Goal: Participate in discussion: Engage in conversation with other users on a specific topic

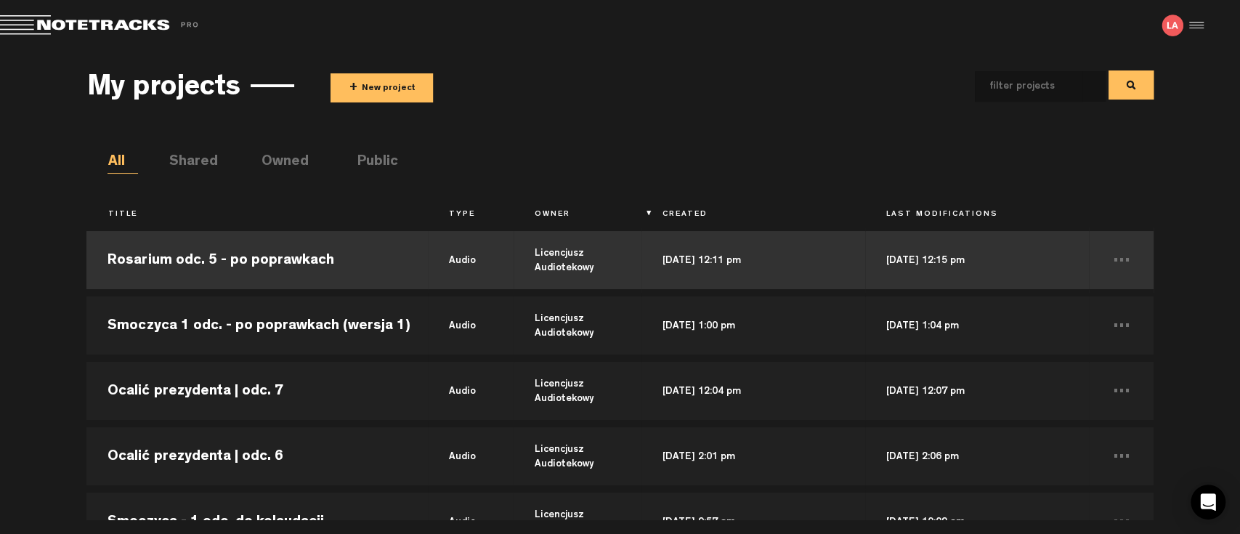
scroll to position [161, 0]
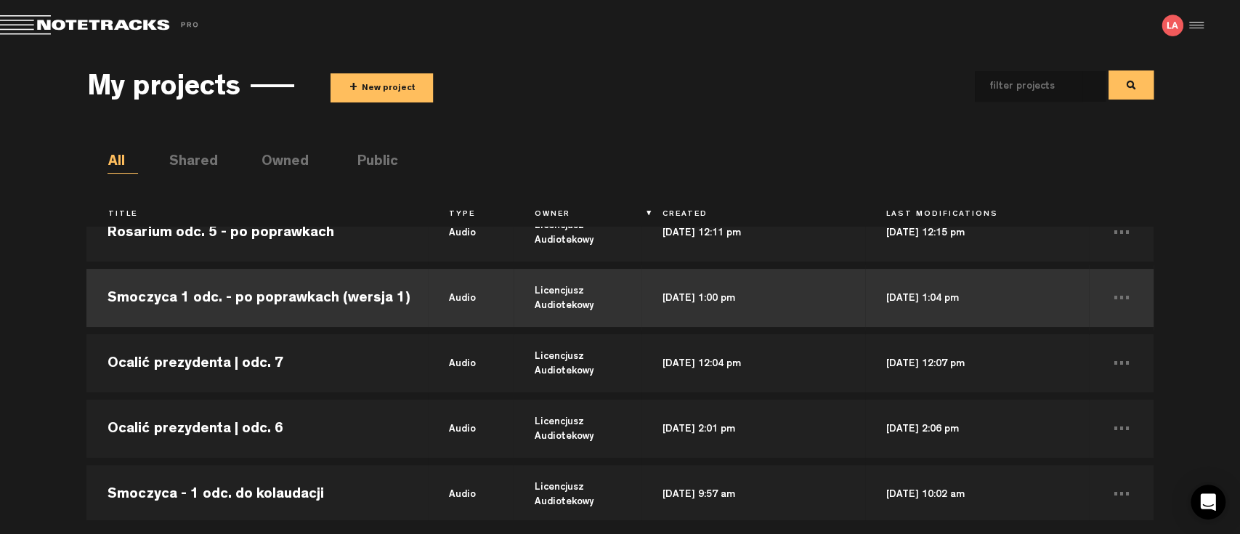
click at [212, 297] on td "Smoczyca 1 odc. - po poprawkach (wersja 1)" at bounding box center [256, 297] width 341 height 65
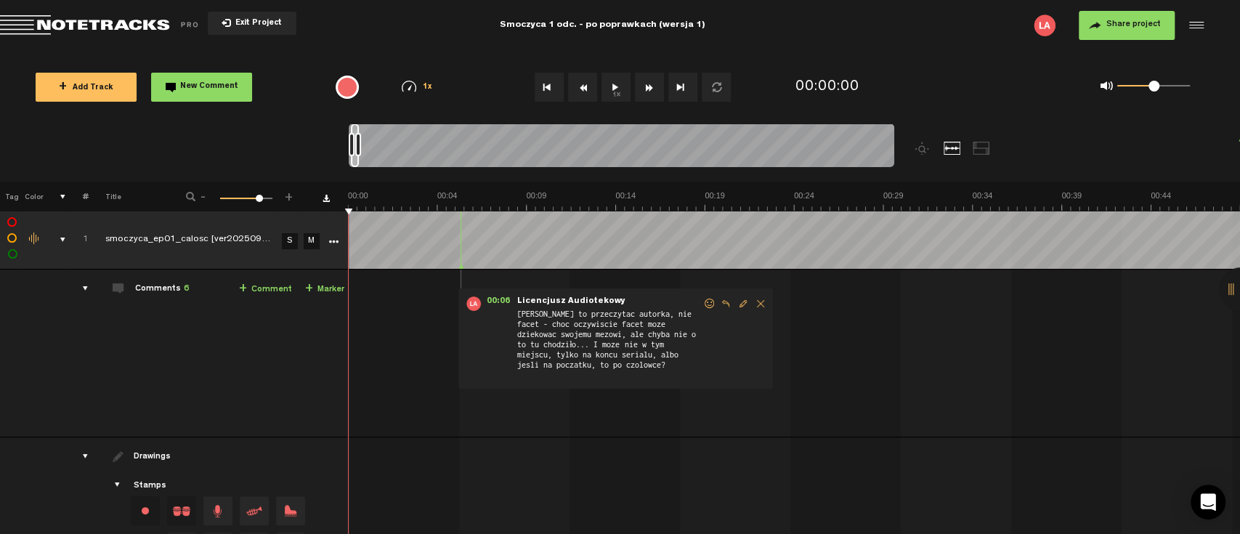
drag, startPoint x: 683, startPoint y: 313, endPoint x: 560, endPoint y: 362, distance: 132.0
click at [560, 362] on span "[PERSON_NAME] to przeczytac autorka, nie facet - choc oczywiscie facet moze dzi…" at bounding box center [609, 345] width 187 height 74
click at [658, 329] on span "[PERSON_NAME] to przeczytac autorka, nie facet - choc oczywiscie facet moze dzi…" at bounding box center [609, 345] width 187 height 74
drag, startPoint x: 357, startPoint y: 141, endPoint x: 401, endPoint y: 142, distance: 43.6
click at [399, 141] on div at bounding box center [396, 144] width 6 height 23
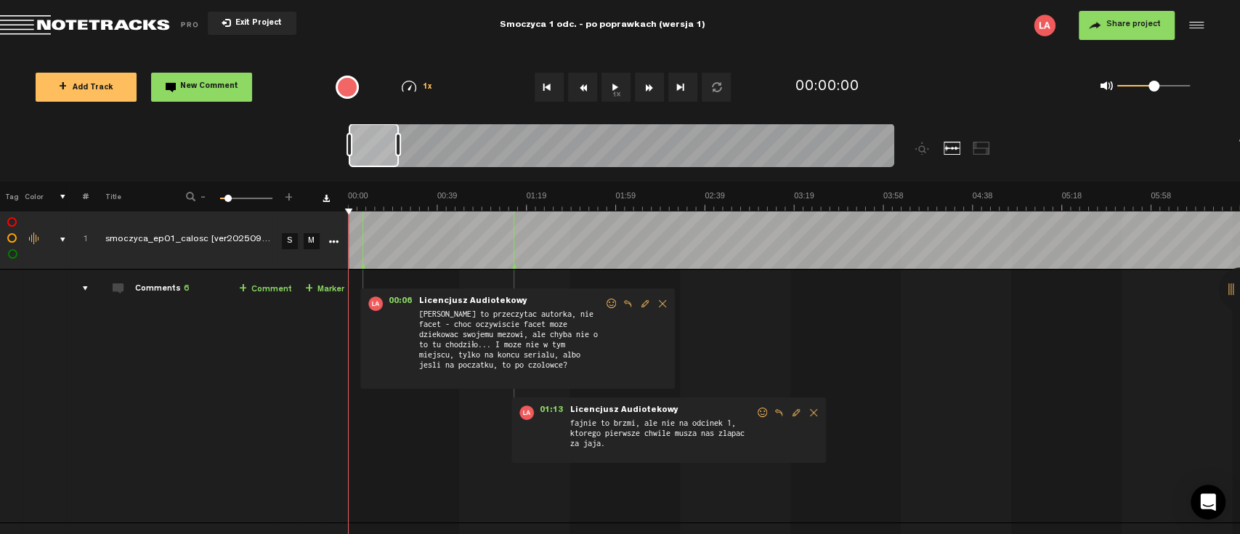
drag, startPoint x: 384, startPoint y: 148, endPoint x: 359, endPoint y: 151, distance: 24.9
click at [359, 151] on div at bounding box center [374, 145] width 50 height 44
click at [617, 87] on button "1x" at bounding box center [615, 87] width 29 height 29
drag, startPoint x: 374, startPoint y: 147, endPoint x: 349, endPoint y: 148, distance: 25.4
click at [349, 148] on div at bounding box center [621, 147] width 545 height 49
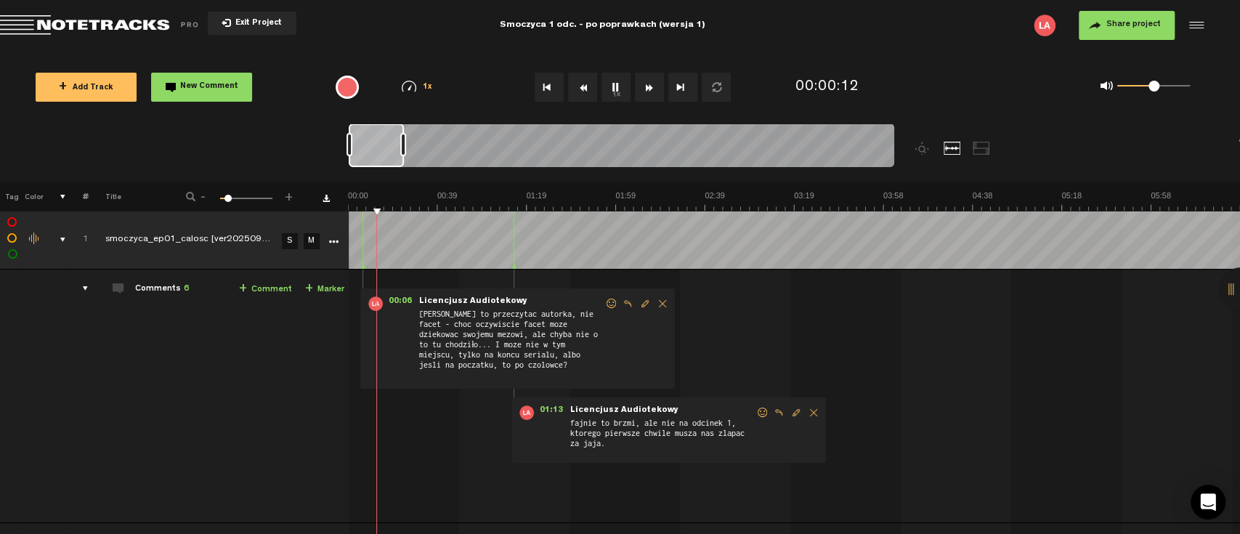
click at [404, 155] on div at bounding box center [403, 144] width 6 height 23
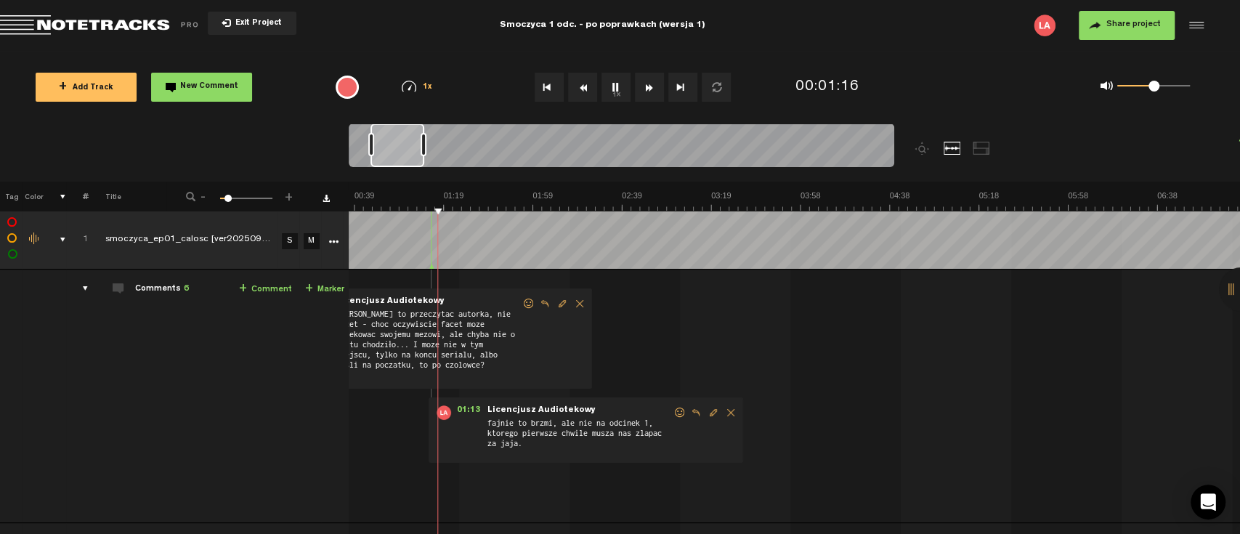
scroll to position [0, 84]
drag, startPoint x: 383, startPoint y: 151, endPoint x: 405, endPoint y: 154, distance: 22.7
click at [405, 154] on div at bounding box center [398, 145] width 54 height 44
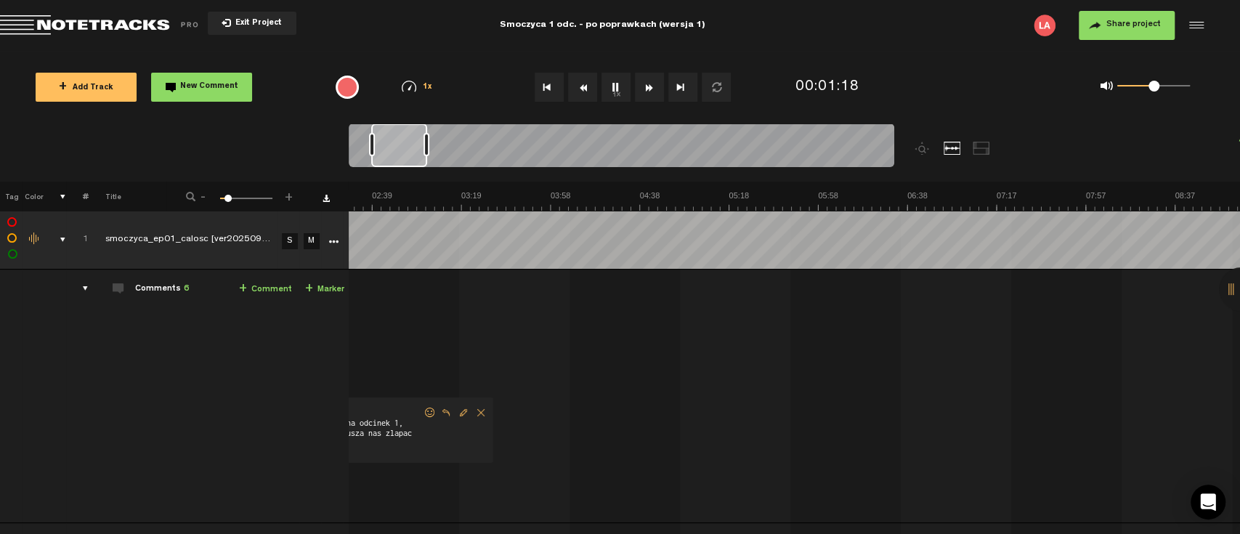
scroll to position [0, 70]
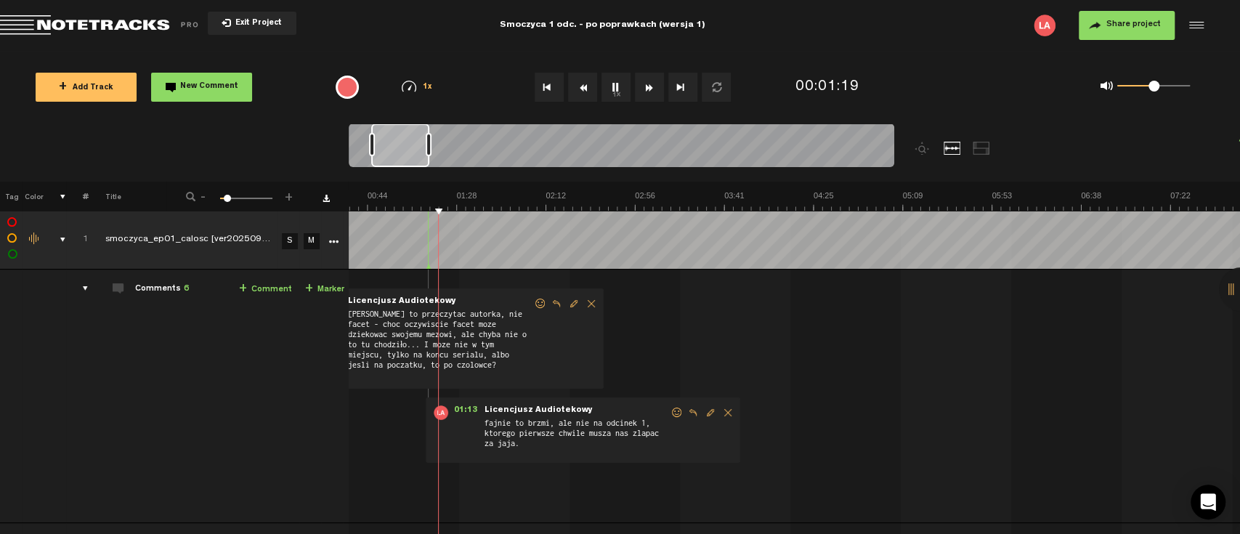
click at [430, 146] on div at bounding box center [429, 144] width 6 height 23
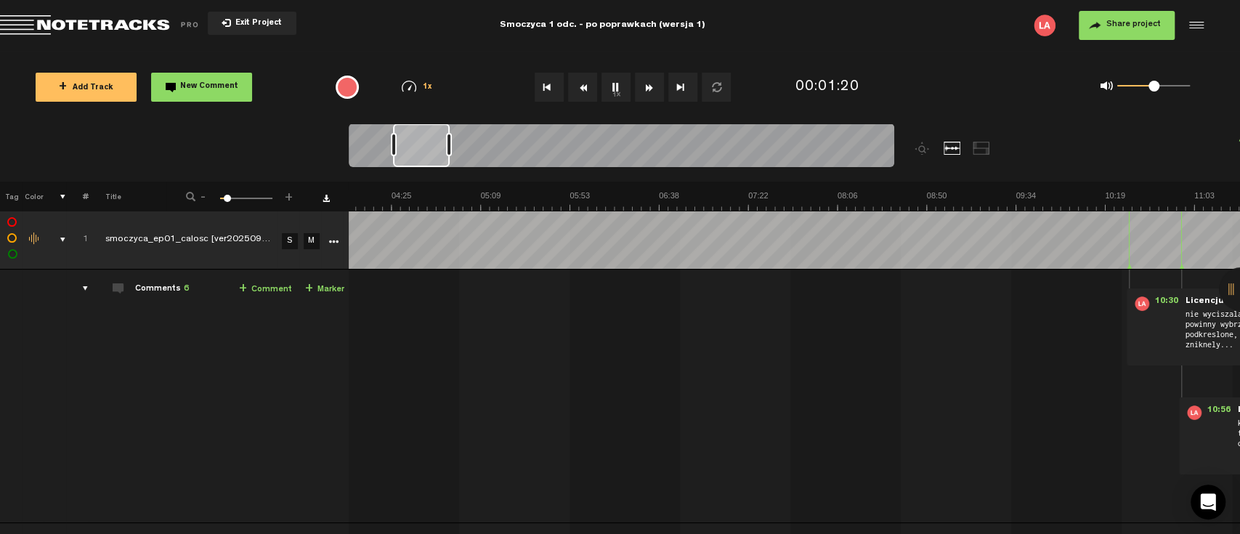
drag, startPoint x: 405, startPoint y: 149, endPoint x: 460, endPoint y: 152, distance: 55.3
click at [450, 152] on div at bounding box center [421, 145] width 57 height 44
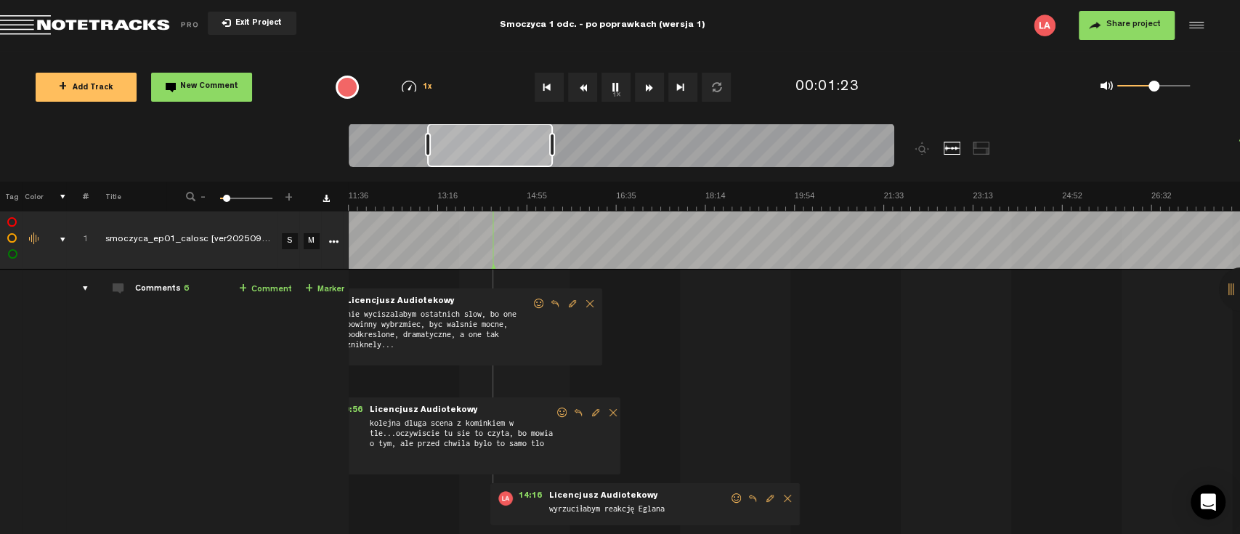
scroll to position [0, 0]
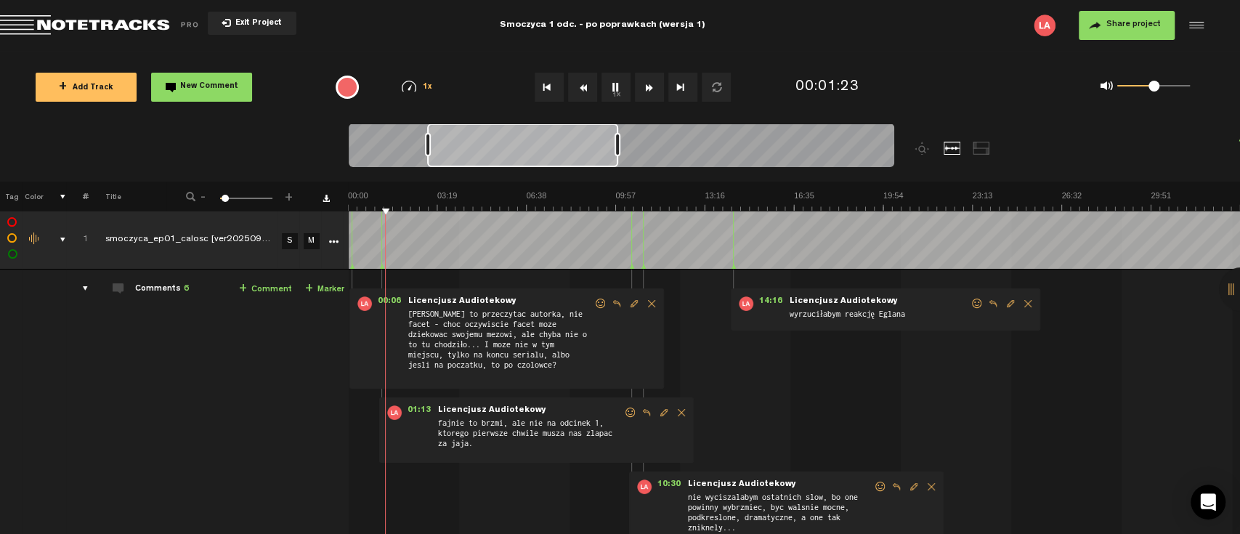
drag, startPoint x: 482, startPoint y: 142, endPoint x: 617, endPoint y: 143, distance: 134.4
click at [617, 143] on div at bounding box center [617, 144] width 6 height 23
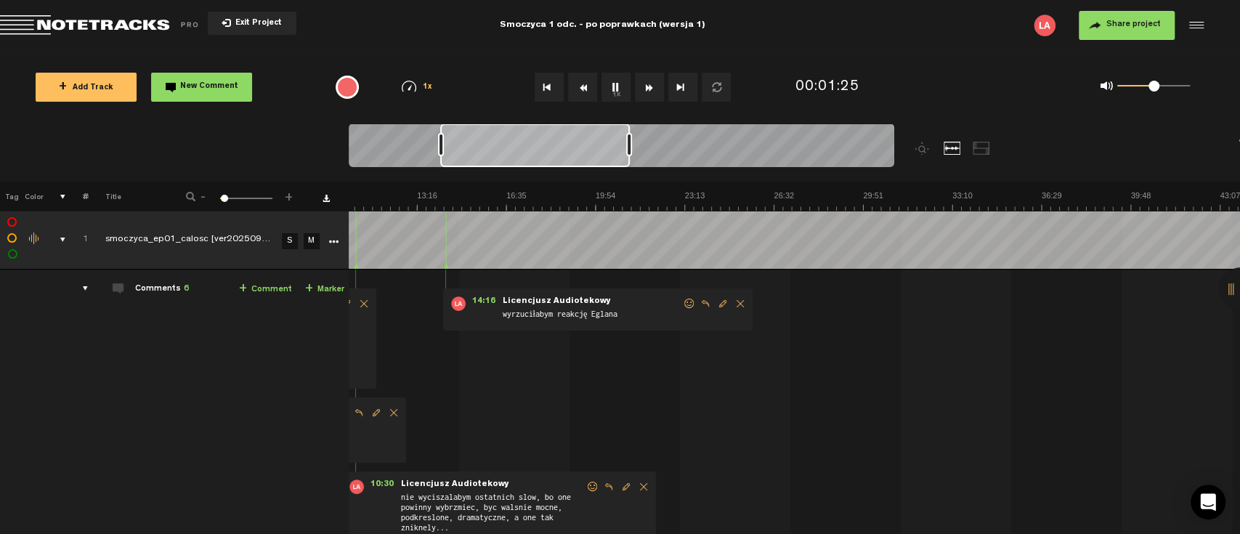
scroll to position [0, 296]
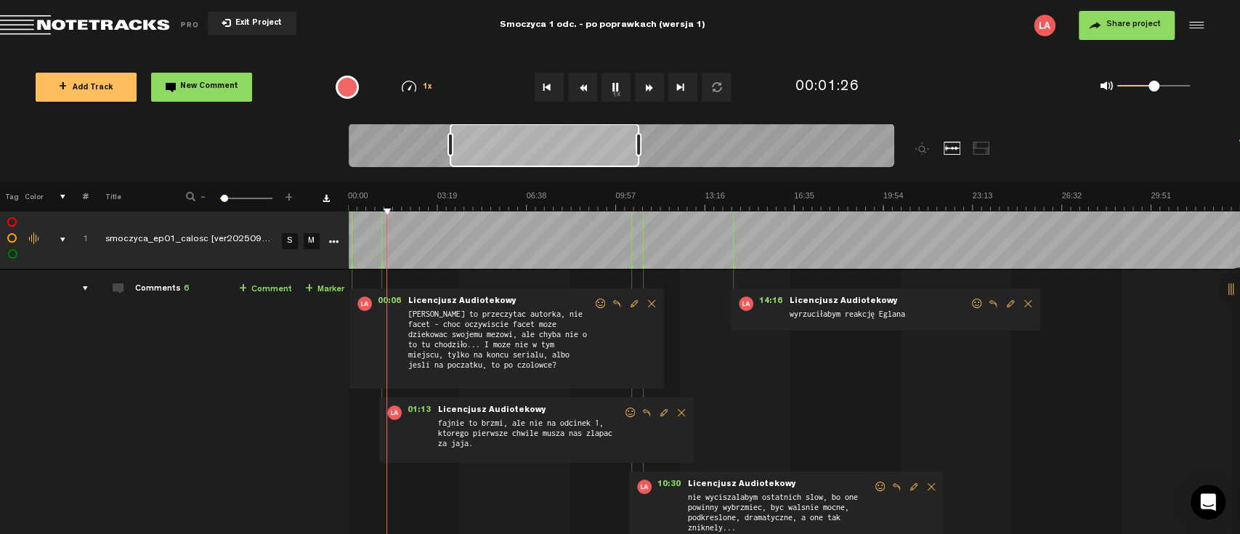
drag, startPoint x: 520, startPoint y: 155, endPoint x: 542, endPoint y: 156, distance: 21.8
click at [542, 156] on div at bounding box center [545, 145] width 190 height 44
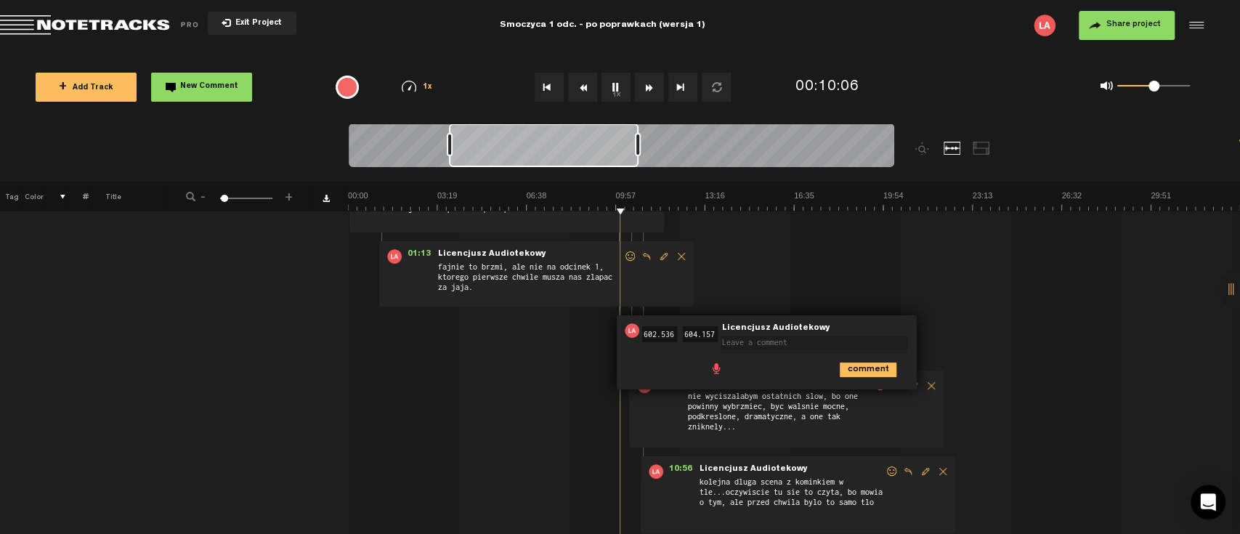
scroll to position [161, 0]
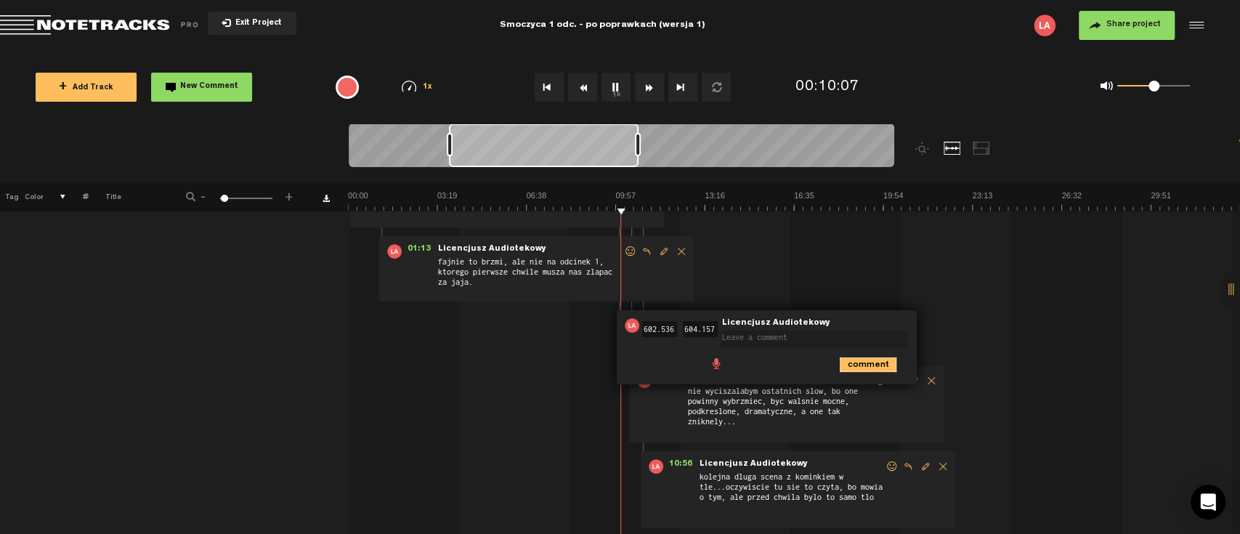
click at [877, 360] on icon "comment" at bounding box center [868, 364] width 57 height 15
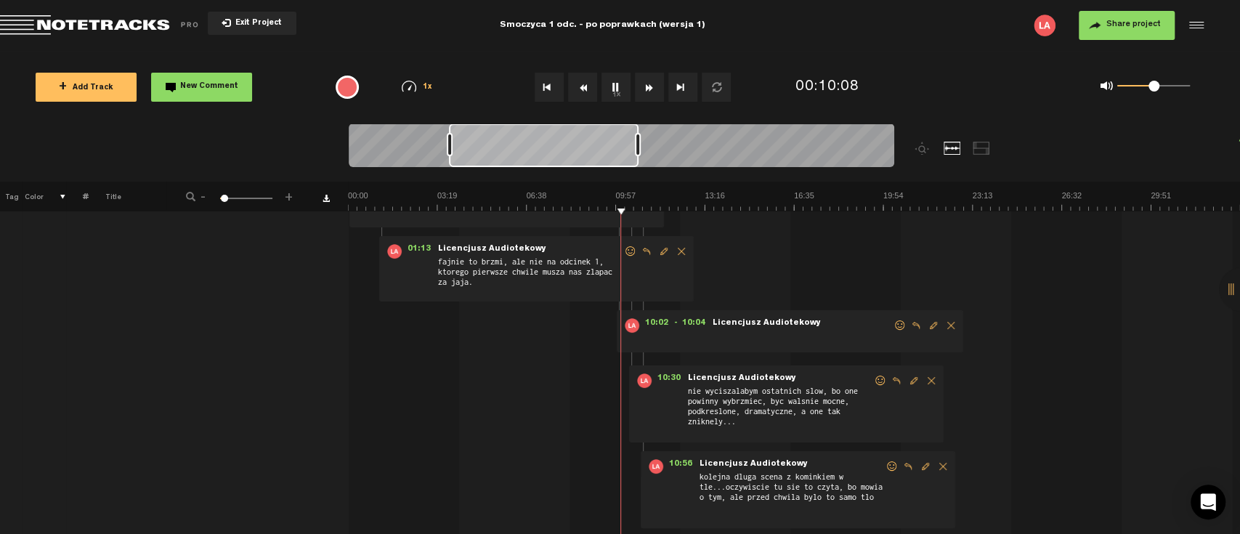
click at [949, 322] on span "Delete comment" at bounding box center [950, 325] width 17 height 10
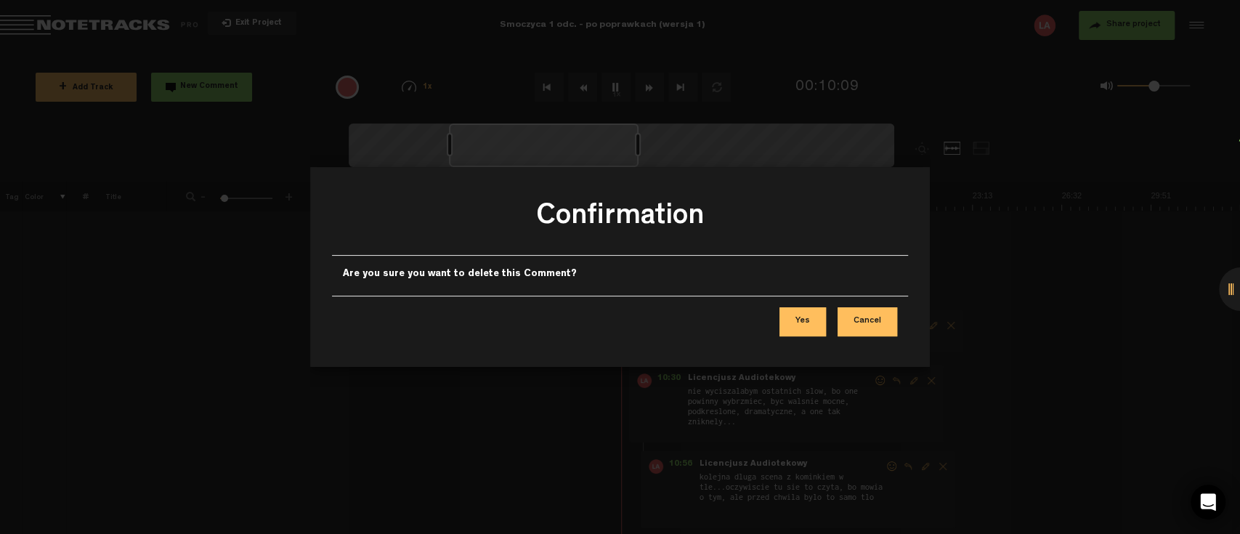
click at [816, 322] on button "Yes" at bounding box center [802, 321] width 46 height 29
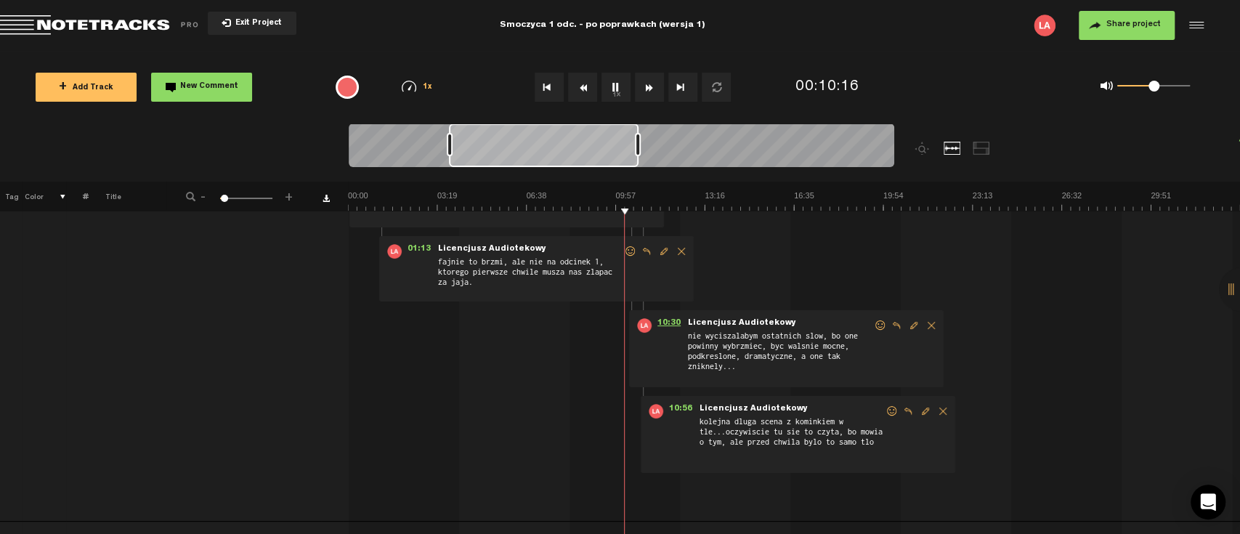
click at [673, 319] on span "10:30" at bounding box center [669, 325] width 35 height 15
click at [682, 412] on span "10:56" at bounding box center [680, 411] width 35 height 15
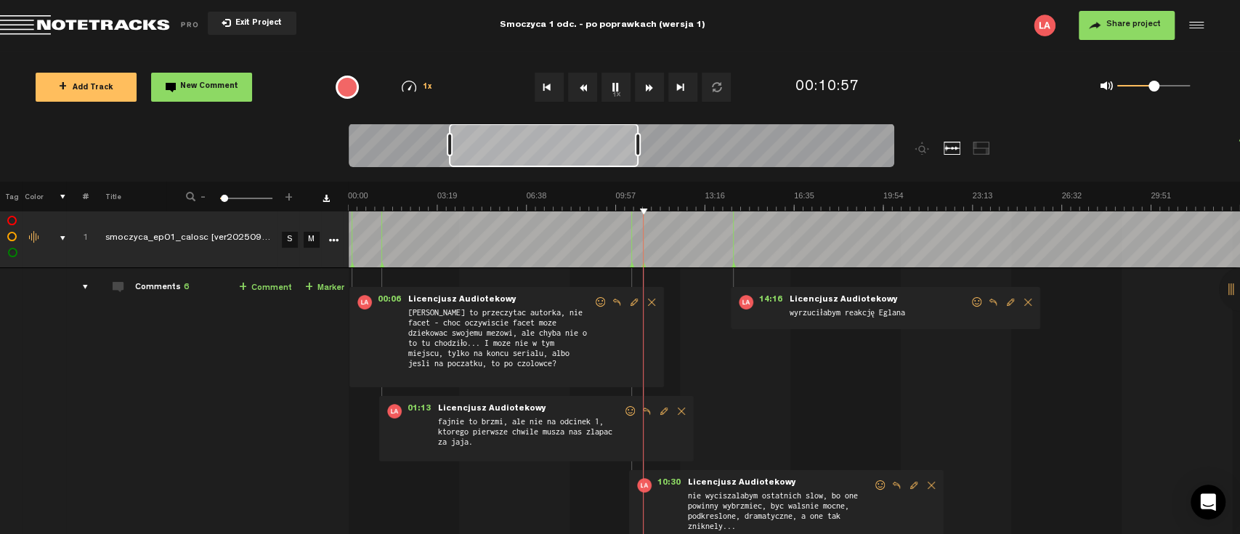
scroll to position [0, 0]
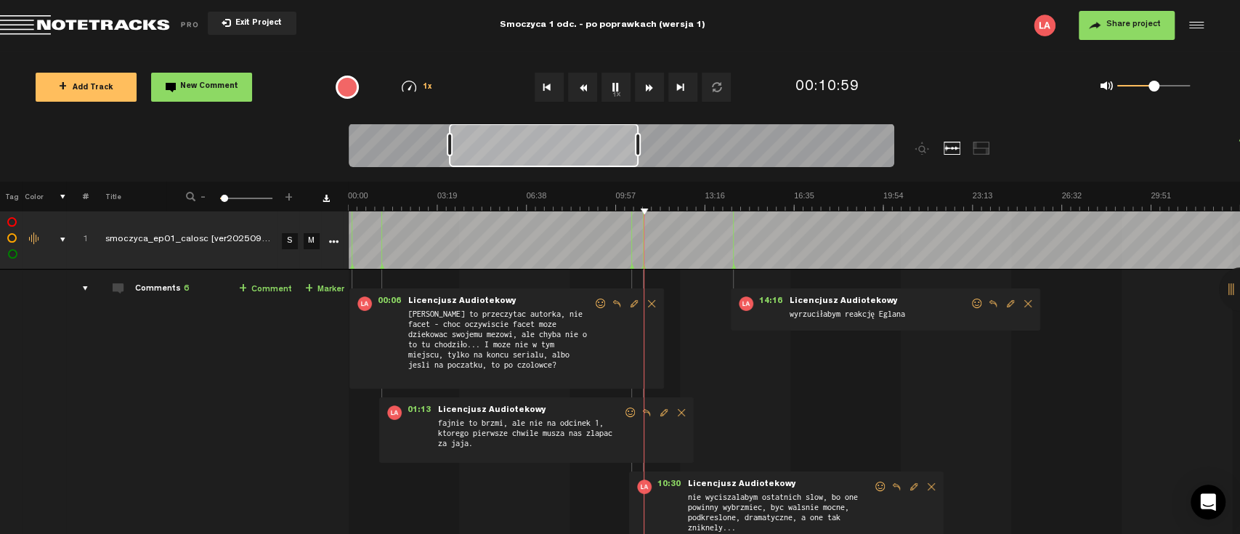
click at [816, 301] on span "Licencjusz Audiotekowy" at bounding box center [843, 301] width 111 height 10
click at [771, 299] on span "14:16" at bounding box center [770, 303] width 35 height 15
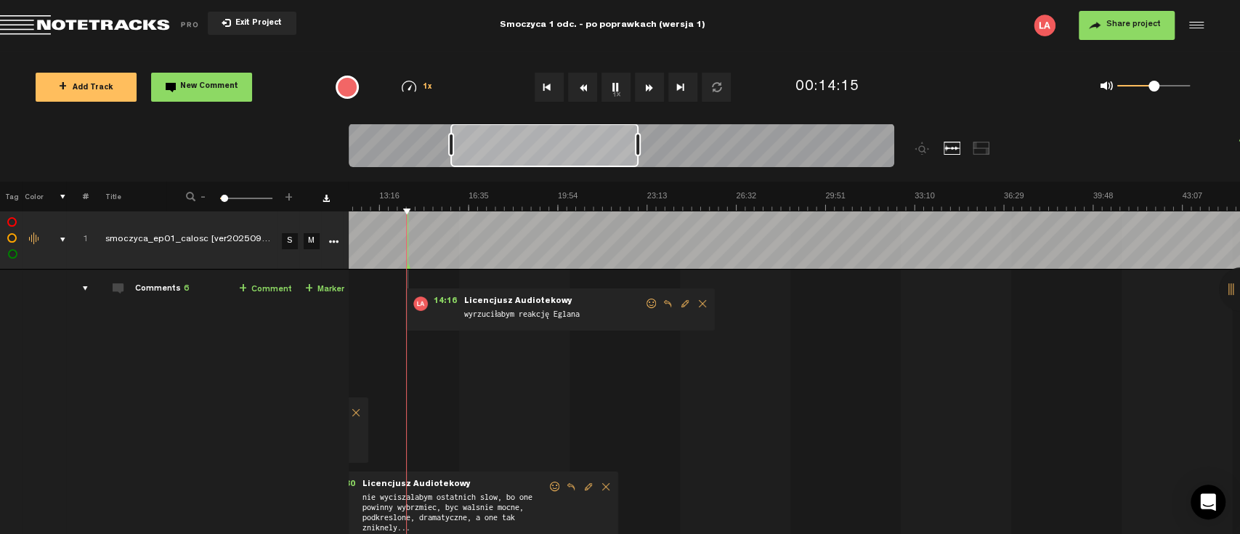
scroll to position [0, 349]
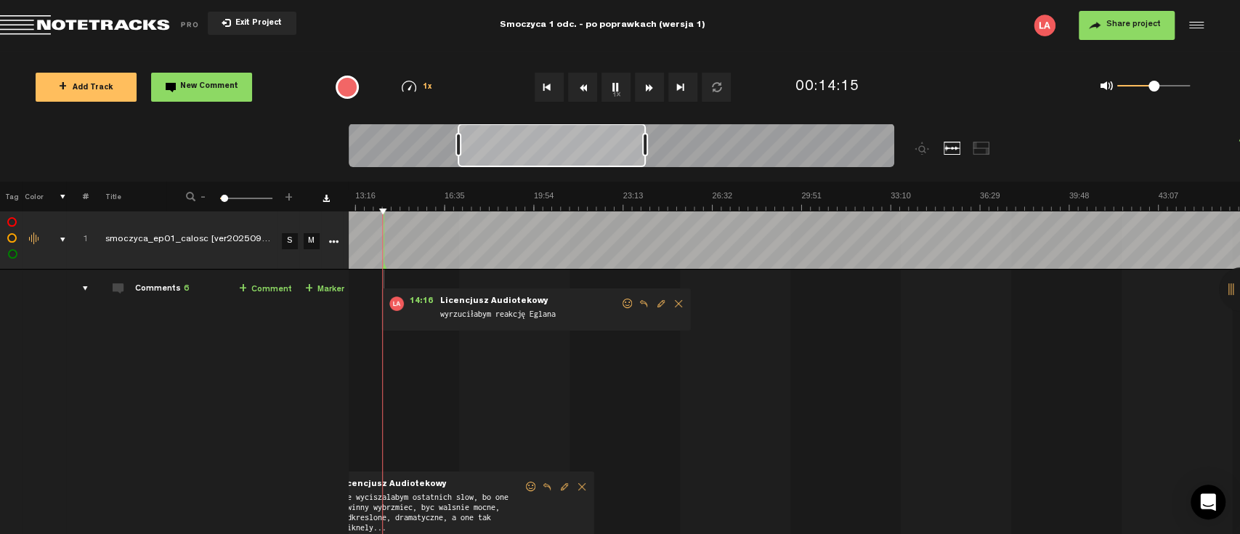
drag, startPoint x: 529, startPoint y: 152, endPoint x: 537, endPoint y: 154, distance: 9.0
click at [537, 154] on div at bounding box center [552, 145] width 188 height 44
drag, startPoint x: 644, startPoint y: 145, endPoint x: 725, endPoint y: 147, distance: 80.7
click at [725, 147] on div at bounding box center [726, 144] width 6 height 23
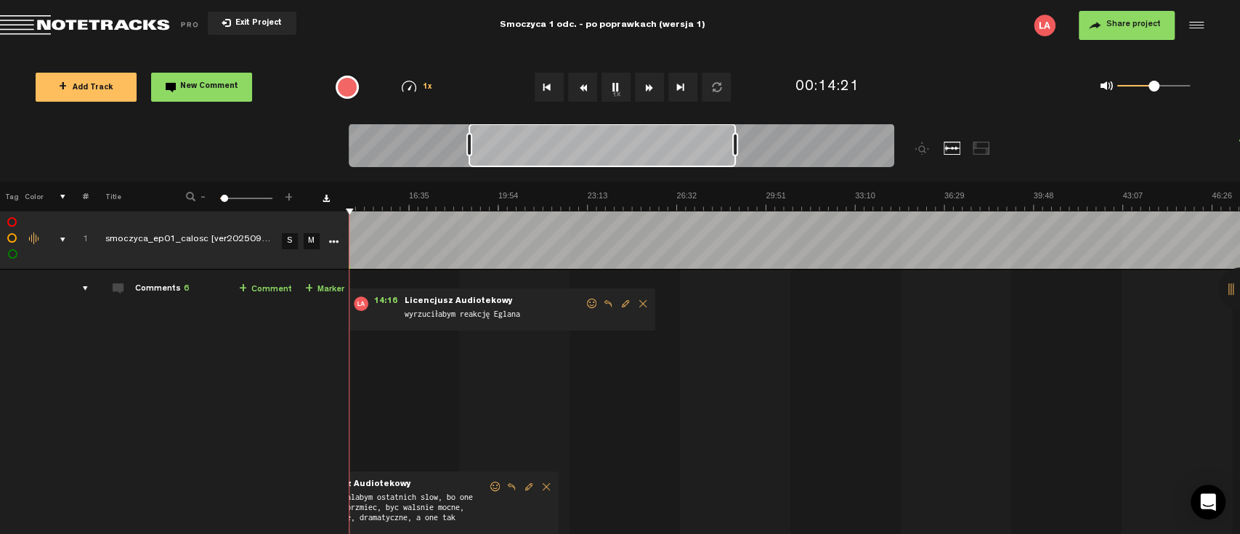
drag, startPoint x: 630, startPoint y: 153, endPoint x: 644, endPoint y: 154, distance: 13.8
click at [641, 154] on div at bounding box center [601, 145] width 267 height 44
click at [657, 154] on div at bounding box center [601, 145] width 267 height 44
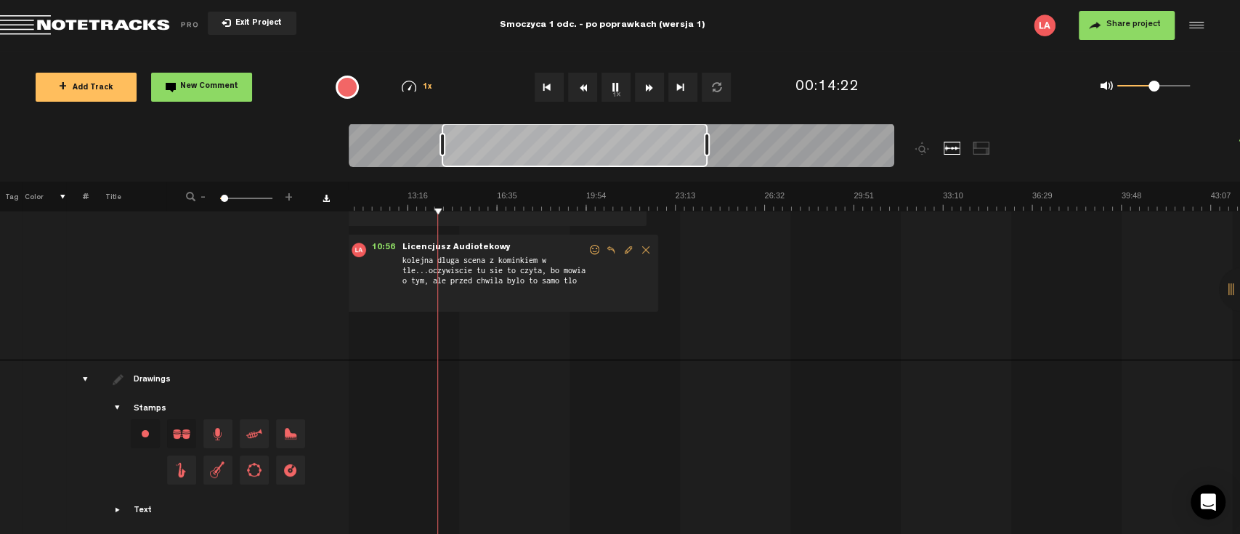
scroll to position [0, 0]
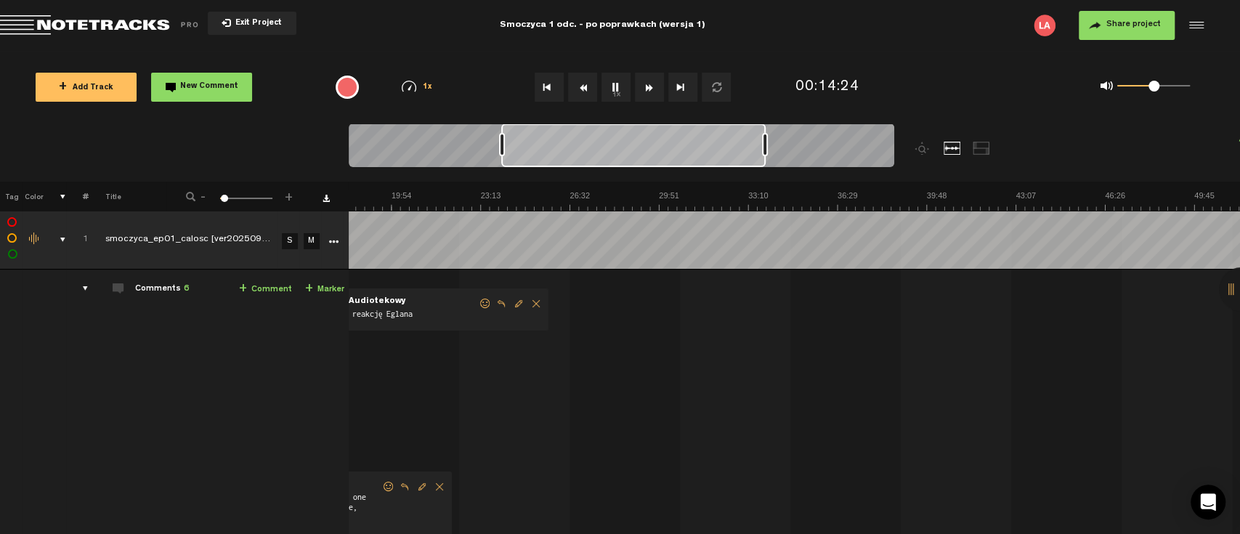
drag, startPoint x: 620, startPoint y: 141, endPoint x: 679, endPoint y: 148, distance: 60.0
click at [679, 148] on div at bounding box center [633, 145] width 264 height 44
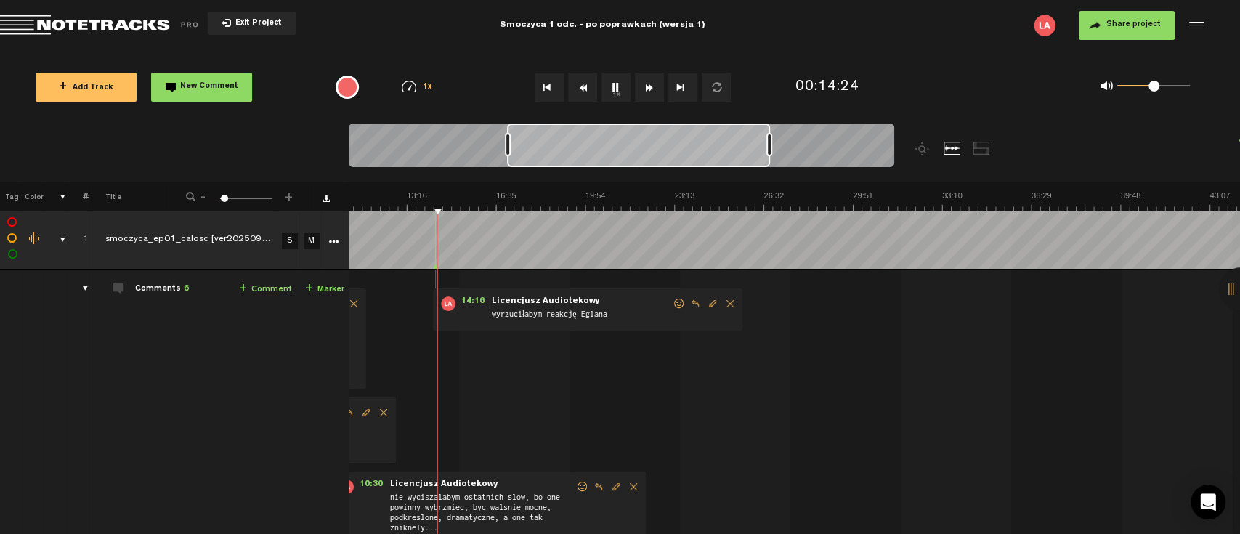
drag, startPoint x: 694, startPoint y: 151, endPoint x: 722, endPoint y: 155, distance: 27.8
click at [699, 152] on div at bounding box center [638, 145] width 263 height 44
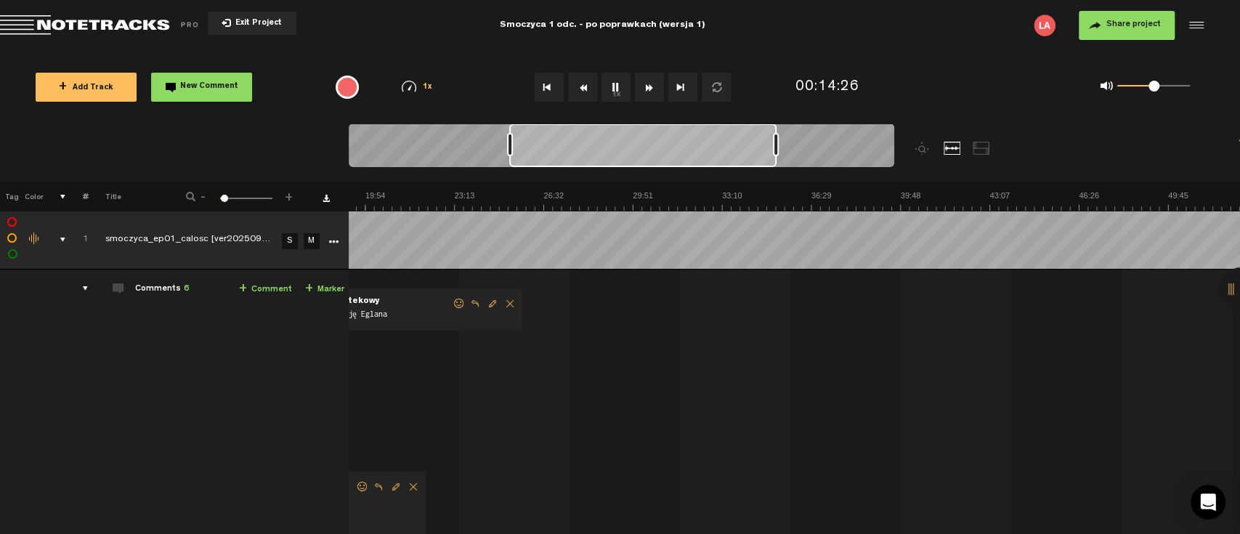
scroll to position [0, 259]
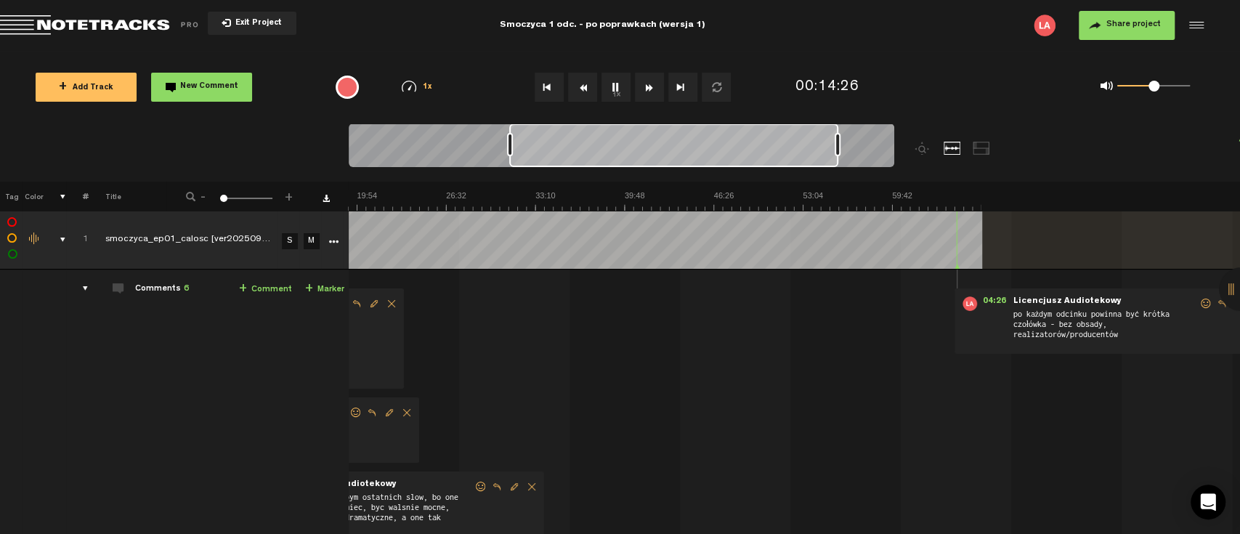
drag, startPoint x: 770, startPoint y: 145, endPoint x: 835, endPoint y: 148, distance: 64.7
click at [835, 148] on div at bounding box center [838, 144] width 6 height 23
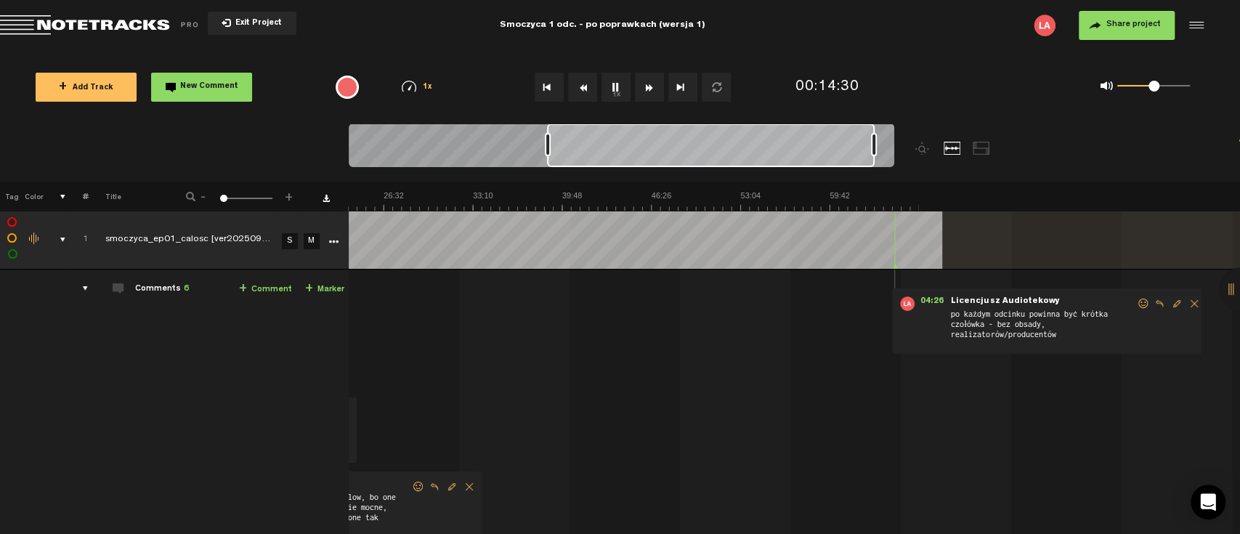
scroll to position [0, 352]
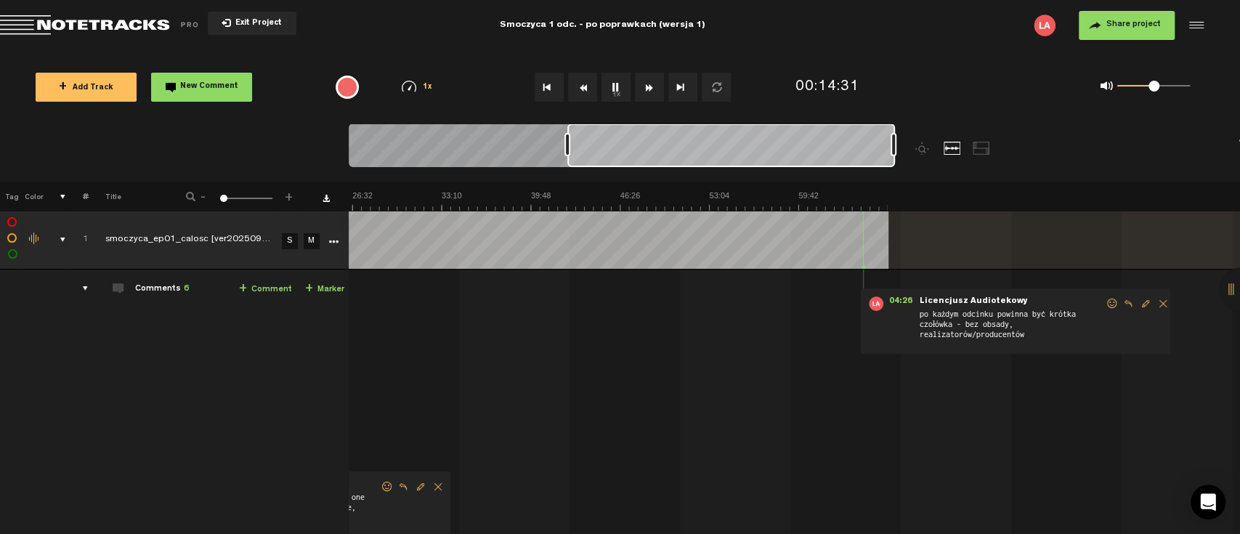
drag, startPoint x: 634, startPoint y: 154, endPoint x: 734, endPoint y: 169, distance: 100.7
click at [734, 169] on div at bounding box center [621, 147] width 545 height 49
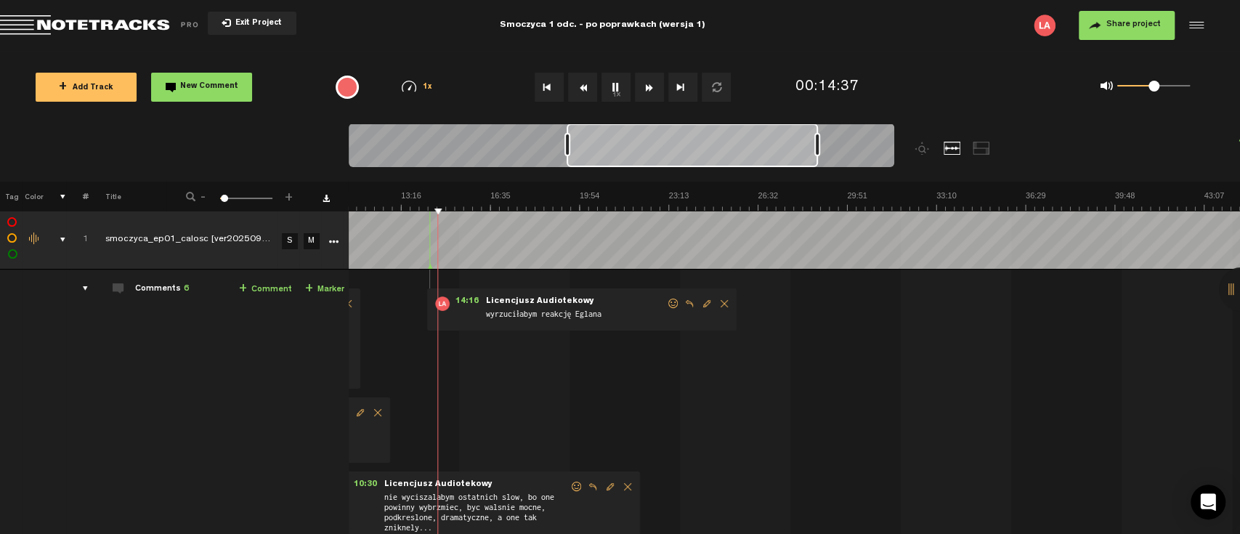
drag, startPoint x: 893, startPoint y: 139, endPoint x: 787, endPoint y: 153, distance: 107.7
click at [814, 153] on div at bounding box center [817, 144] width 6 height 23
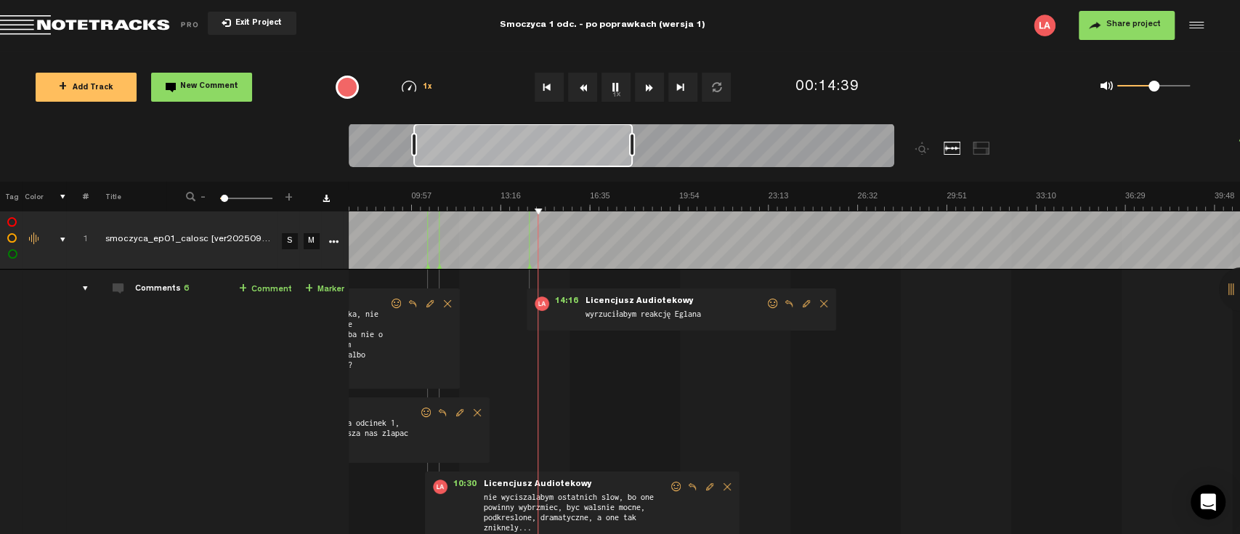
scroll to position [0, 203]
drag, startPoint x: 673, startPoint y: 154, endPoint x: 520, endPoint y: 148, distance: 153.4
click at [520, 148] on div at bounding box center [522, 145] width 219 height 44
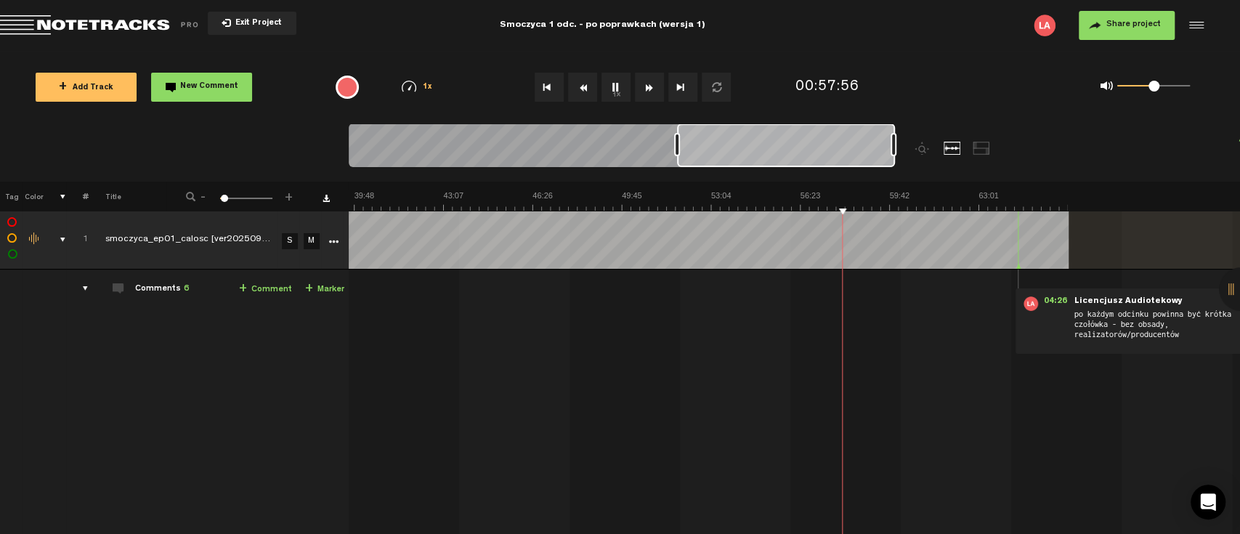
scroll to position [0, 1063]
drag, startPoint x: 761, startPoint y: 151, endPoint x: 859, endPoint y: 154, distance: 98.1
click at [859, 154] on div at bounding box center [786, 145] width 218 height 44
click at [614, 88] on button "1x" at bounding box center [615, 87] width 29 height 29
